Goal: Transaction & Acquisition: Book appointment/travel/reservation

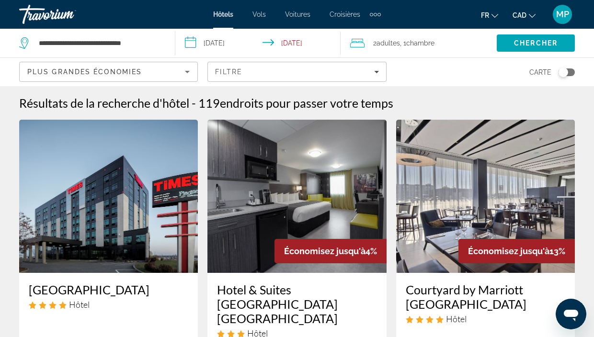
click at [360, 70] on div "Filtre" at bounding box center [296, 72] width 163 height 8
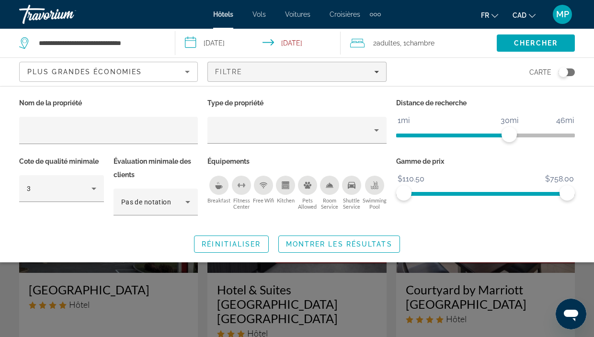
click at [436, 64] on div "Carte" at bounding box center [485, 72] width 179 height 28
click at [164, 72] on div "Plus grandes économies" at bounding box center [106, 71] width 158 height 11
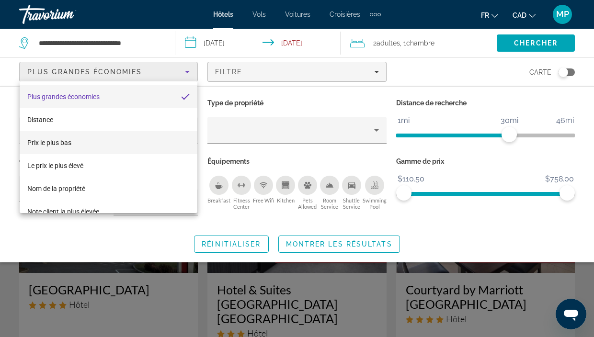
click at [102, 136] on mat-option "Prix le plus bas" at bounding box center [109, 142] width 178 height 23
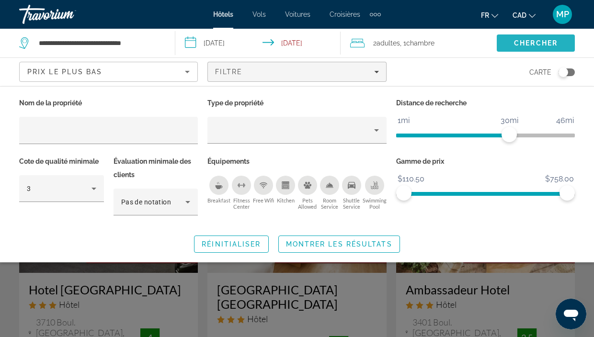
click at [533, 45] on span "Chercher" at bounding box center [536, 43] width 44 height 8
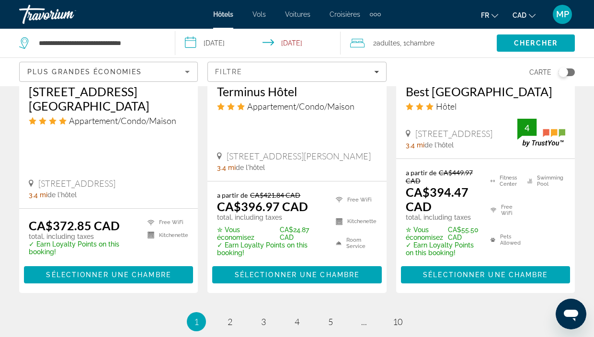
scroll to position [1417, 0]
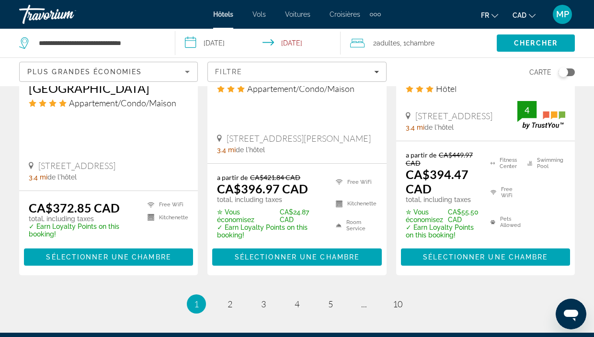
click at [238, 294] on li "page 2" at bounding box center [229, 303] width 19 height 19
click at [232, 296] on link "page 2" at bounding box center [230, 304] width 17 height 17
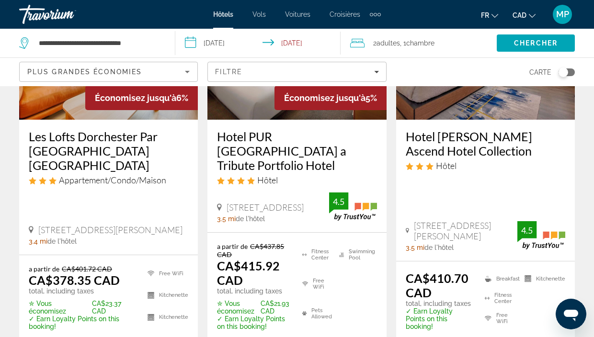
scroll to position [172, 0]
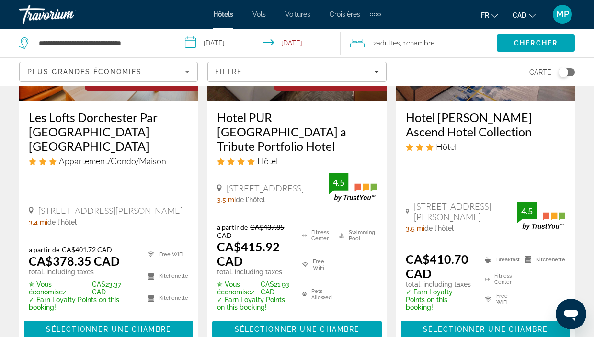
click at [130, 110] on h3 "Les Lofts Dorchester Par [GEOGRAPHIC_DATA] [GEOGRAPHIC_DATA]" at bounding box center [108, 131] width 159 height 43
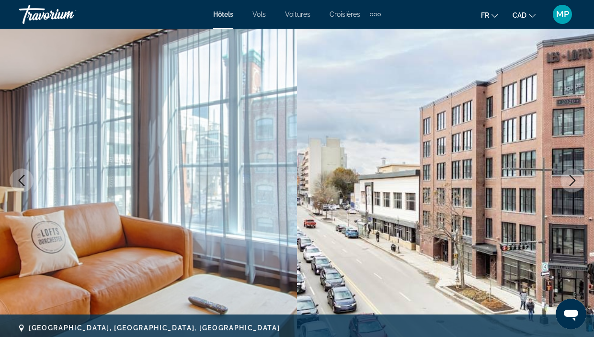
scroll to position [77, 0]
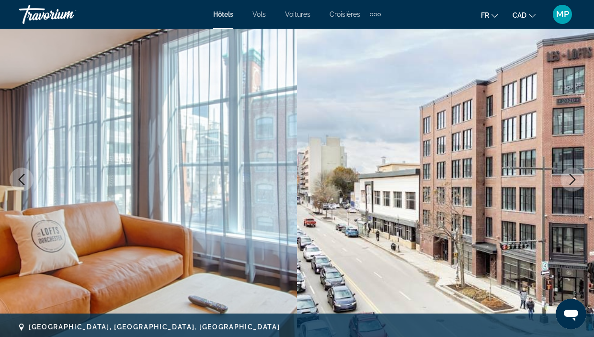
click at [568, 182] on icon "Next image" at bounding box center [571, 179] width 11 height 11
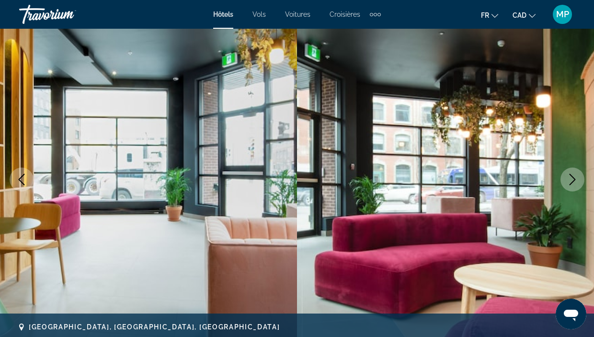
click at [569, 185] on button "Next image" at bounding box center [572, 180] width 24 height 24
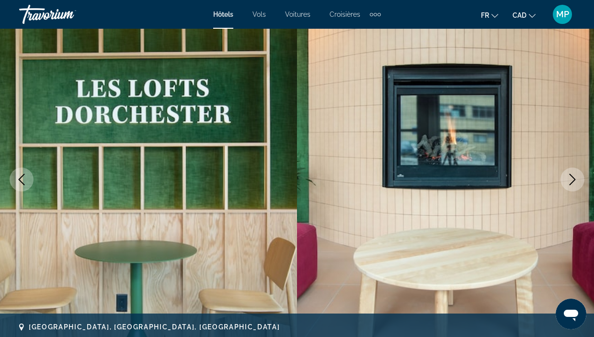
click at [569, 185] on button "Next image" at bounding box center [572, 180] width 24 height 24
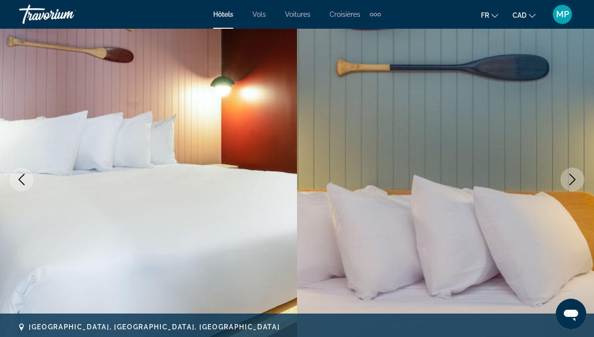
click at [569, 185] on button "Next image" at bounding box center [572, 180] width 24 height 24
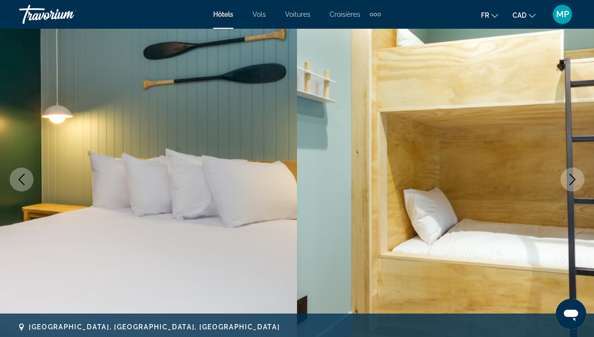
click at [569, 185] on button "Next image" at bounding box center [572, 180] width 24 height 24
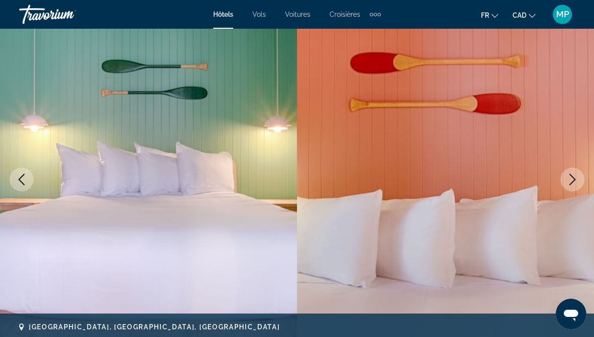
click at [569, 185] on button "Next image" at bounding box center [572, 180] width 24 height 24
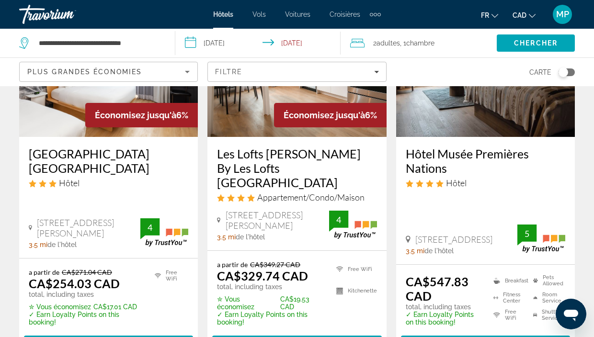
scroll to position [574, 0]
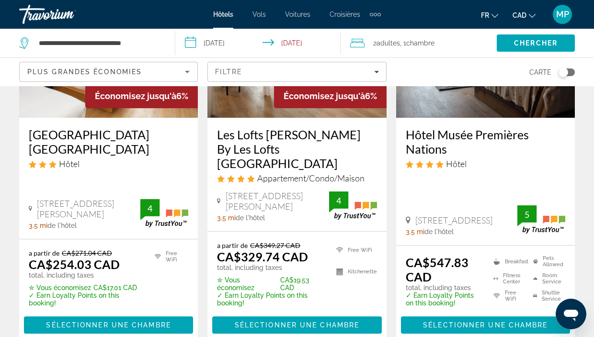
click at [9, 302] on div "Résultats de la recherche d'hôtel - 118 endroits pour passer votre temps Économ…" at bounding box center [297, 342] width 594 height 1643
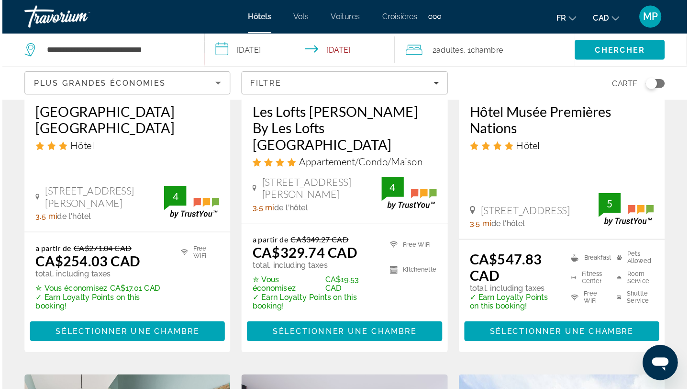
scroll to position [594, 0]
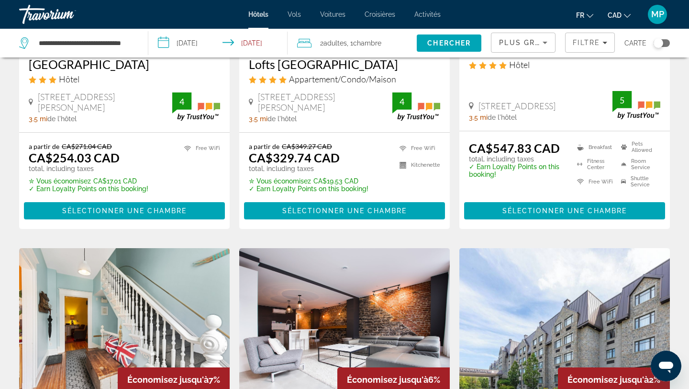
click at [11, 207] on div "Résultats de la recherche d'hôtel - 118 endroits pour passer votre temps Économ…" at bounding box center [344, 238] width 689 height 1531
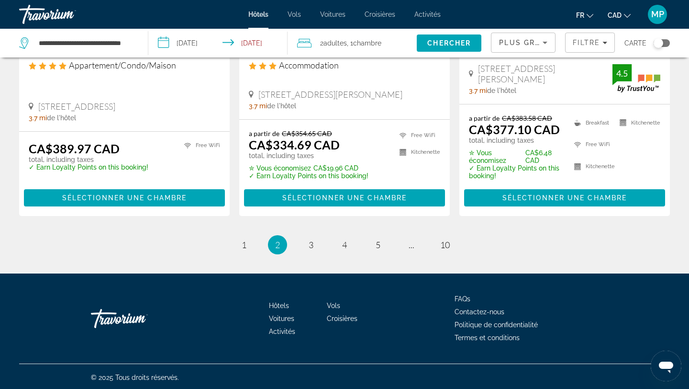
scroll to position [1344, 0]
